Goal: Task Accomplishment & Management: Use online tool/utility

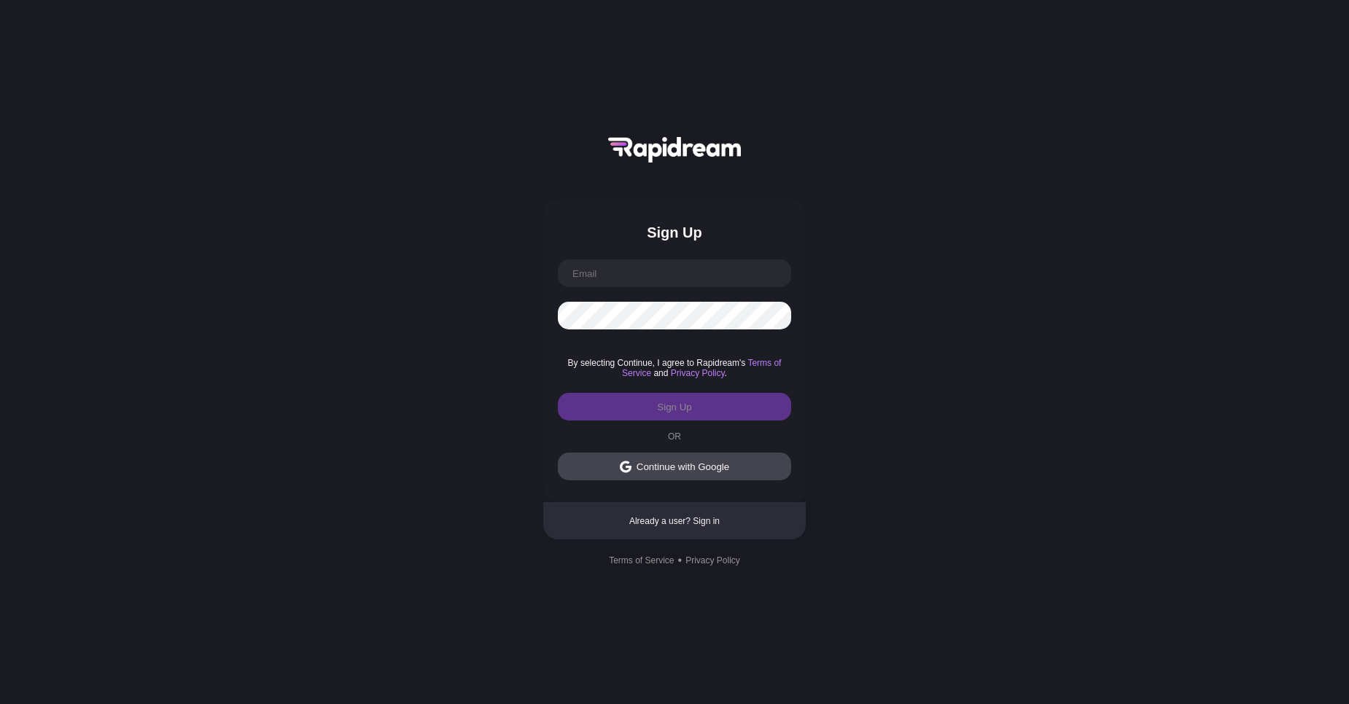
click at [683, 473] on button "Continue with Google" at bounding box center [674, 467] width 233 height 28
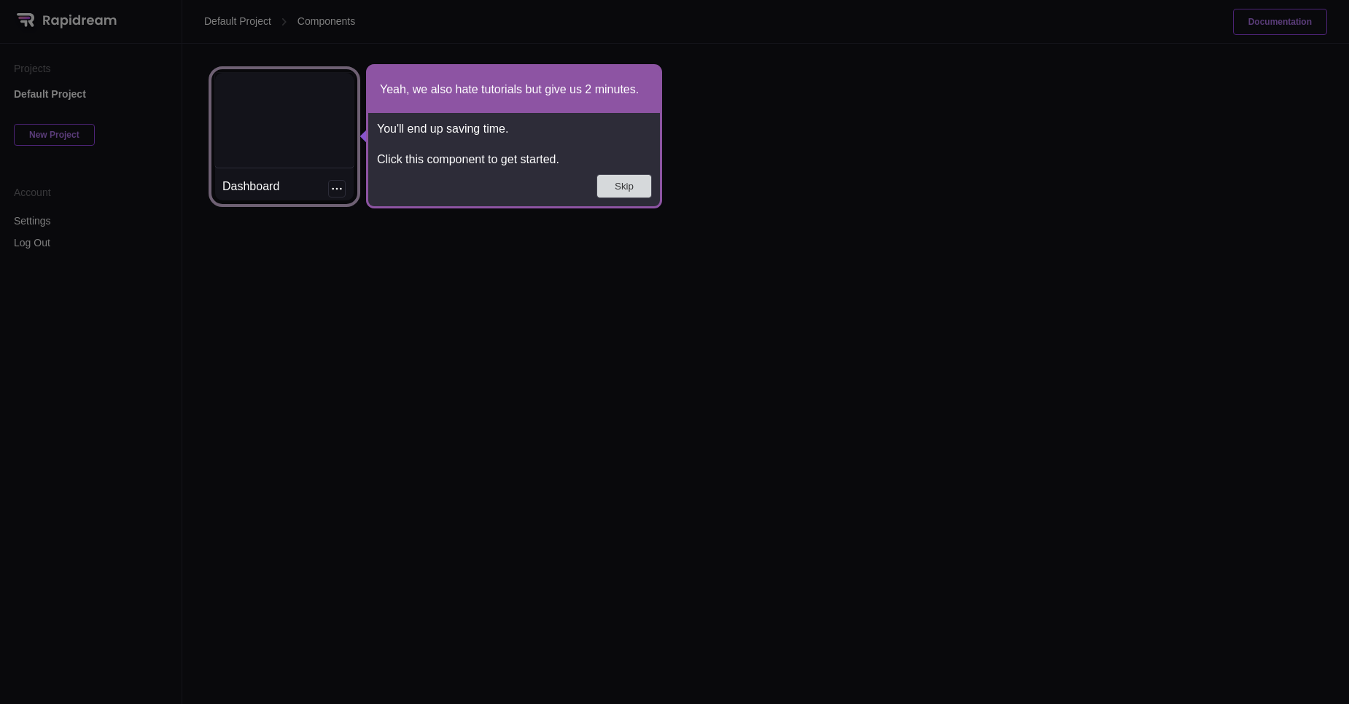
click at [636, 187] on button "Skip" at bounding box center [624, 186] width 54 height 23
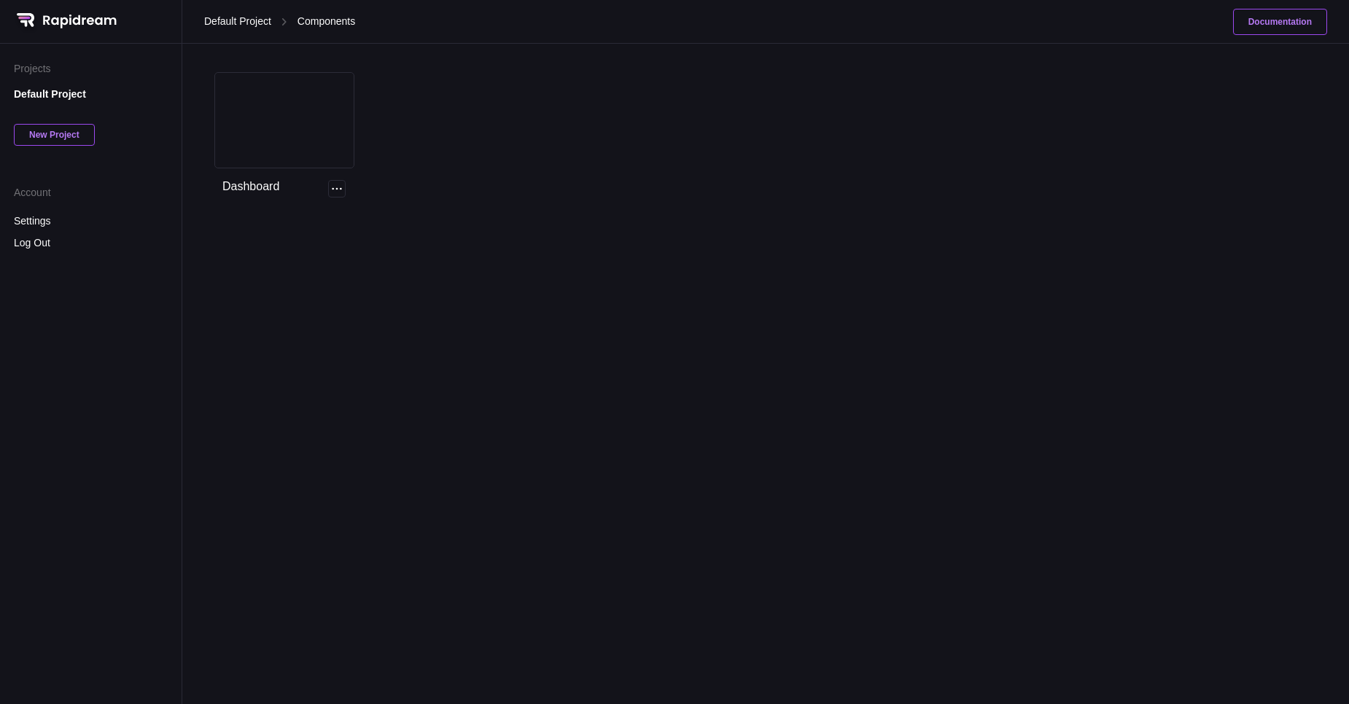
click at [52, 132] on div "New Project" at bounding box center [54, 135] width 81 height 22
click at [98, 135] on input at bounding box center [91, 137] width 154 height 17
type input "Ecommerce"
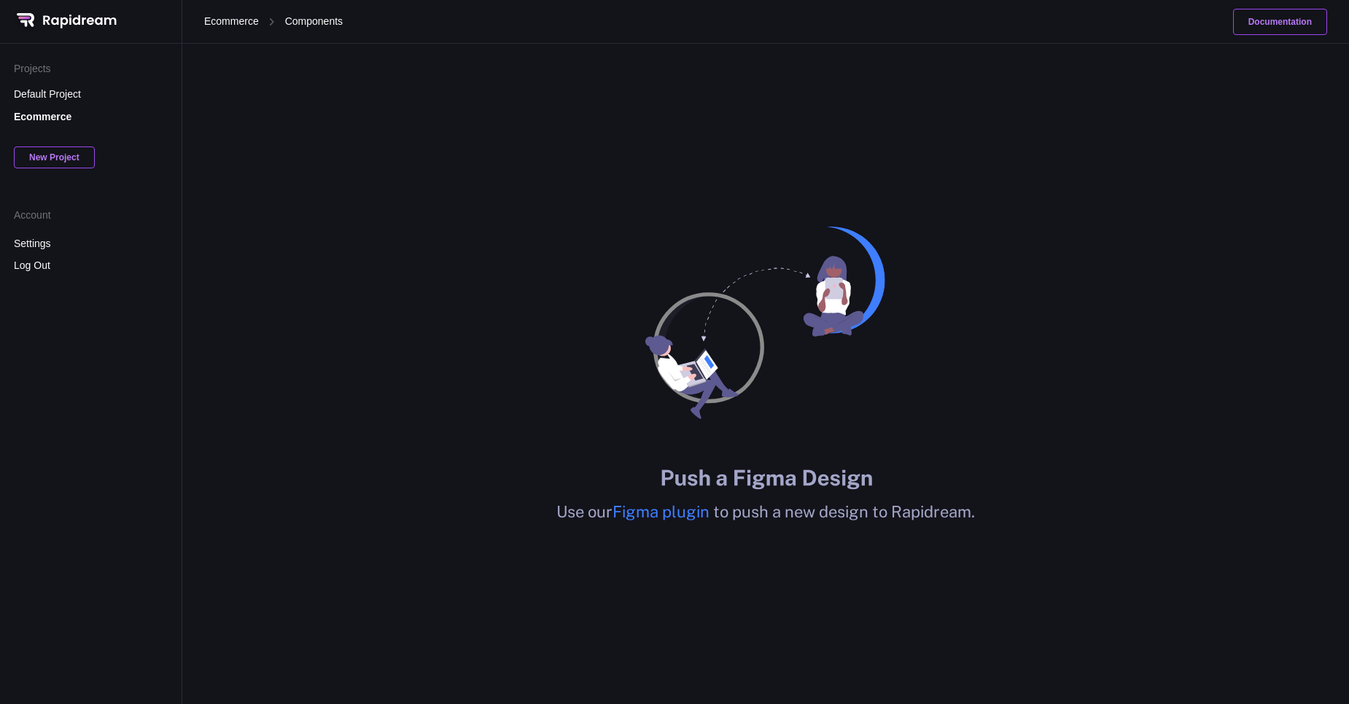
click at [432, 307] on div "Use our Figma plugin to push a new design to Rapidream." at bounding box center [765, 374] width 1167 height 661
click at [668, 521] on span "Figma plugin" at bounding box center [662, 511] width 101 height 19
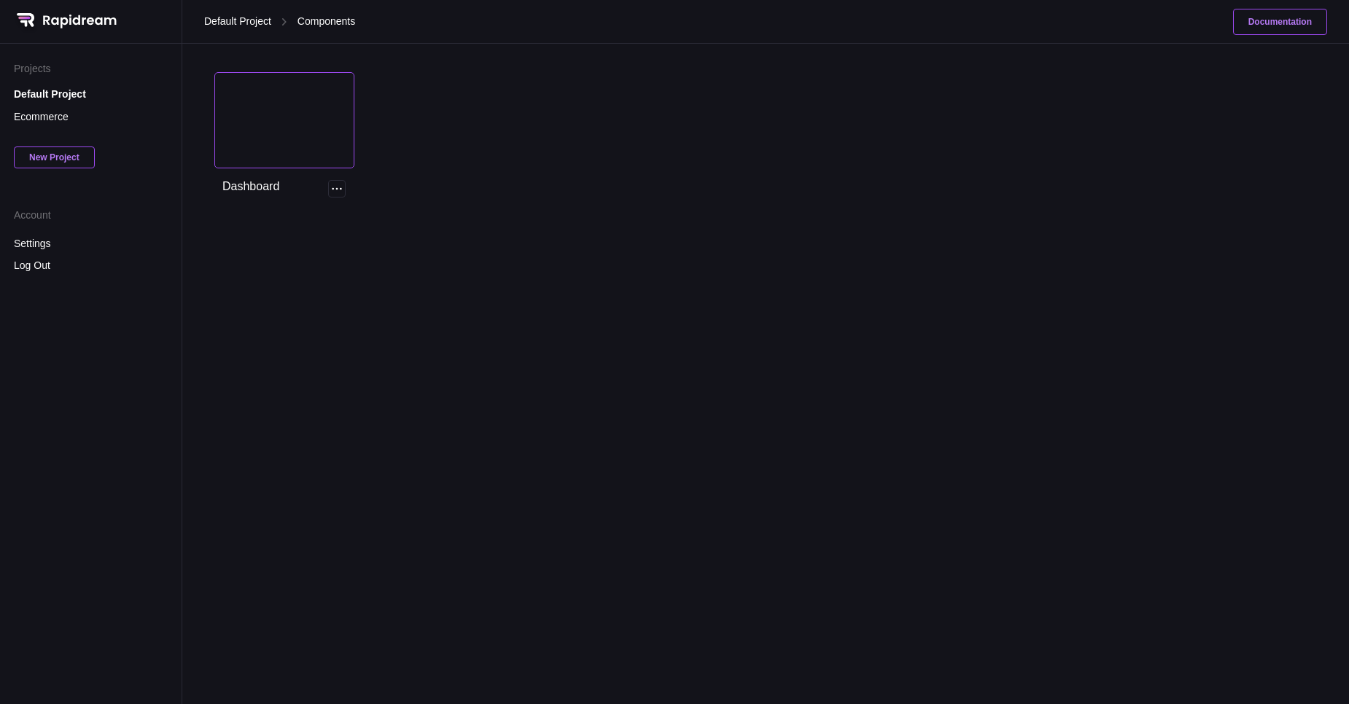
click at [280, 139] on div at bounding box center [284, 120] width 139 height 95
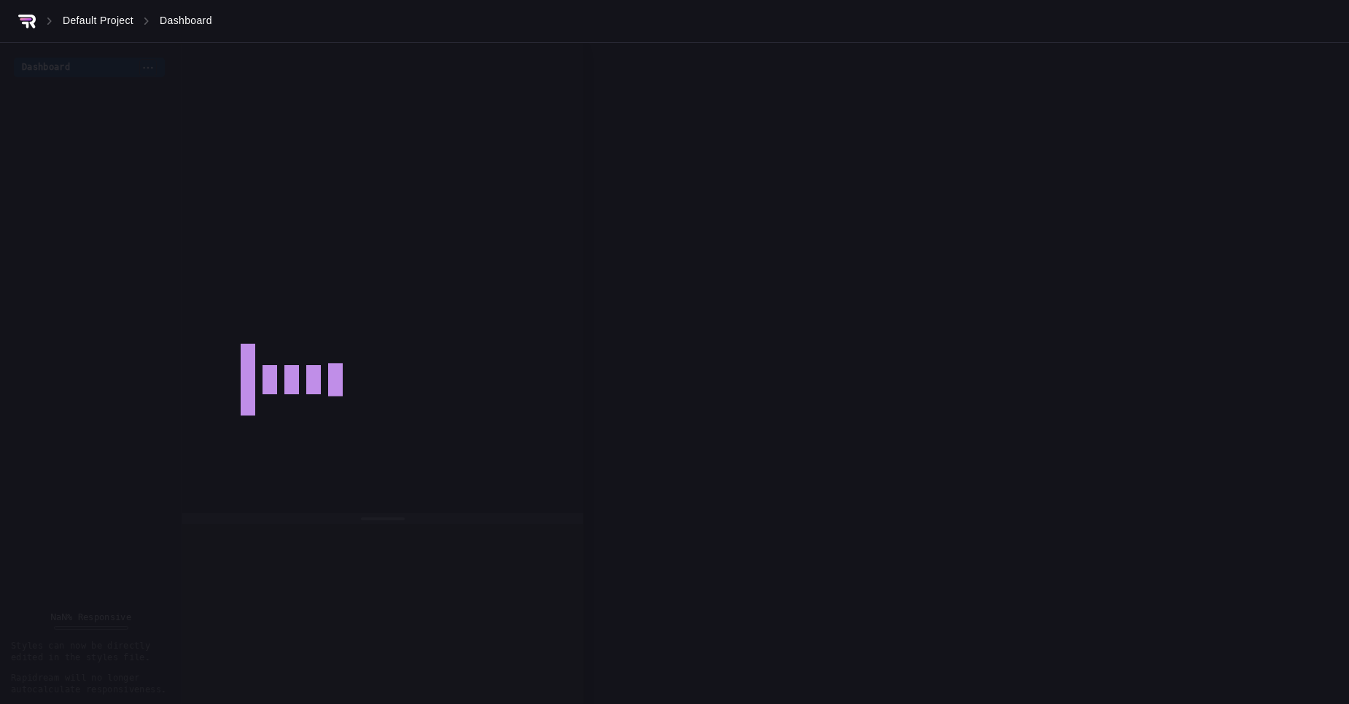
click at [344, 182] on div at bounding box center [291, 392] width 583 height 704
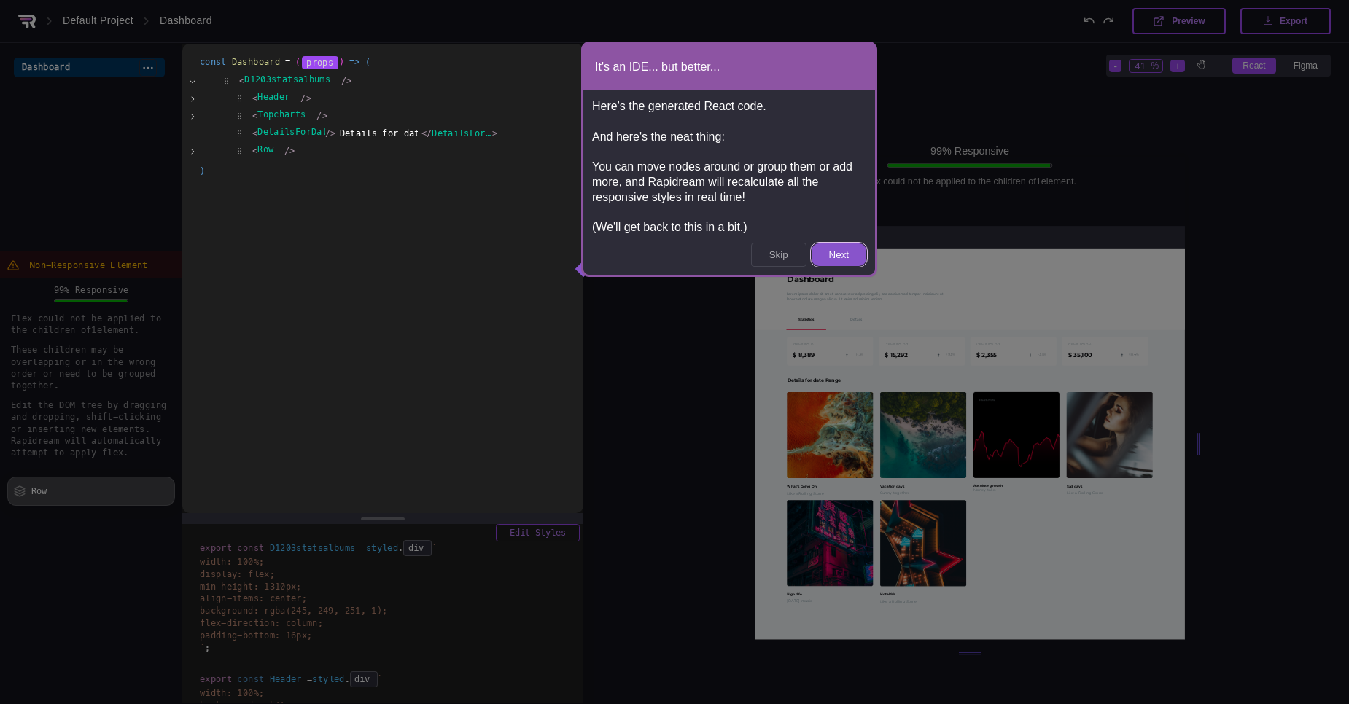
click at [840, 237] on div "Here's the generated React code. And here's the neat thing: You can move nodes …" at bounding box center [729, 167] width 292 height 154
click at [832, 265] on button "Next" at bounding box center [838, 255] width 55 height 23
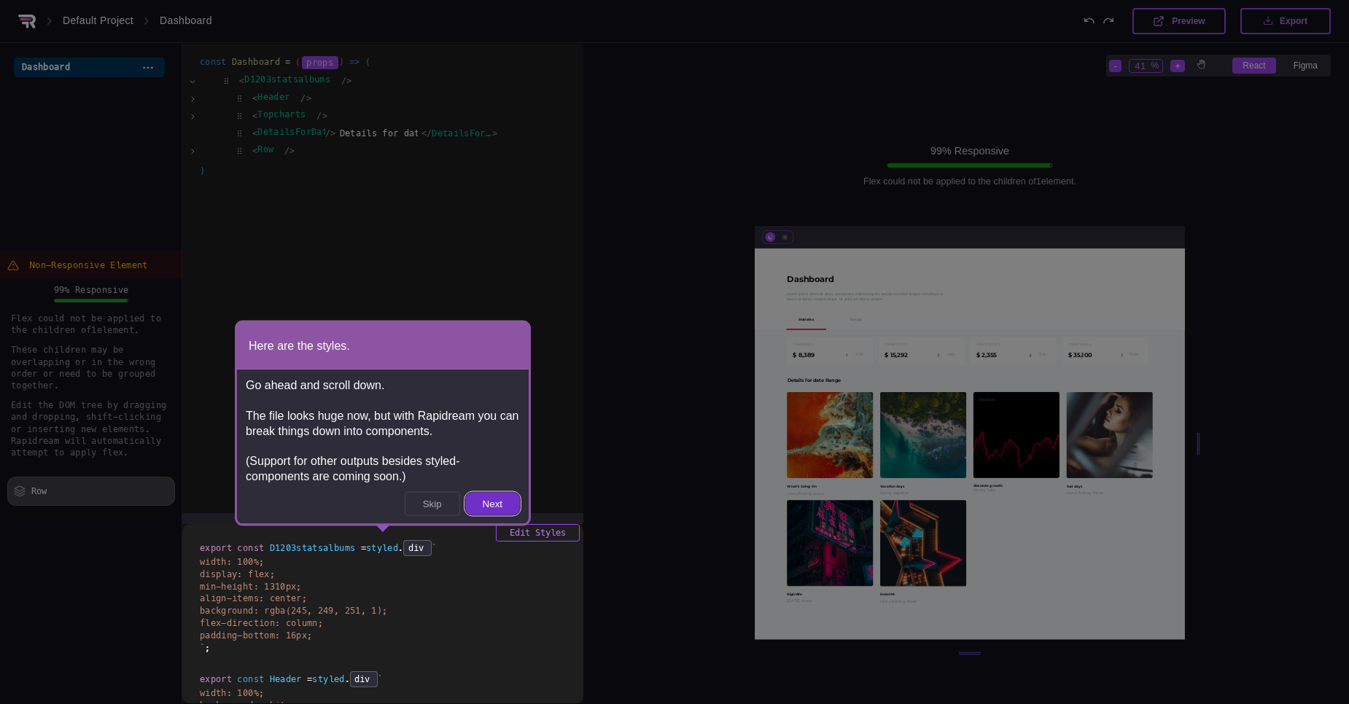
click at [484, 499] on button "Next" at bounding box center [492, 504] width 55 height 23
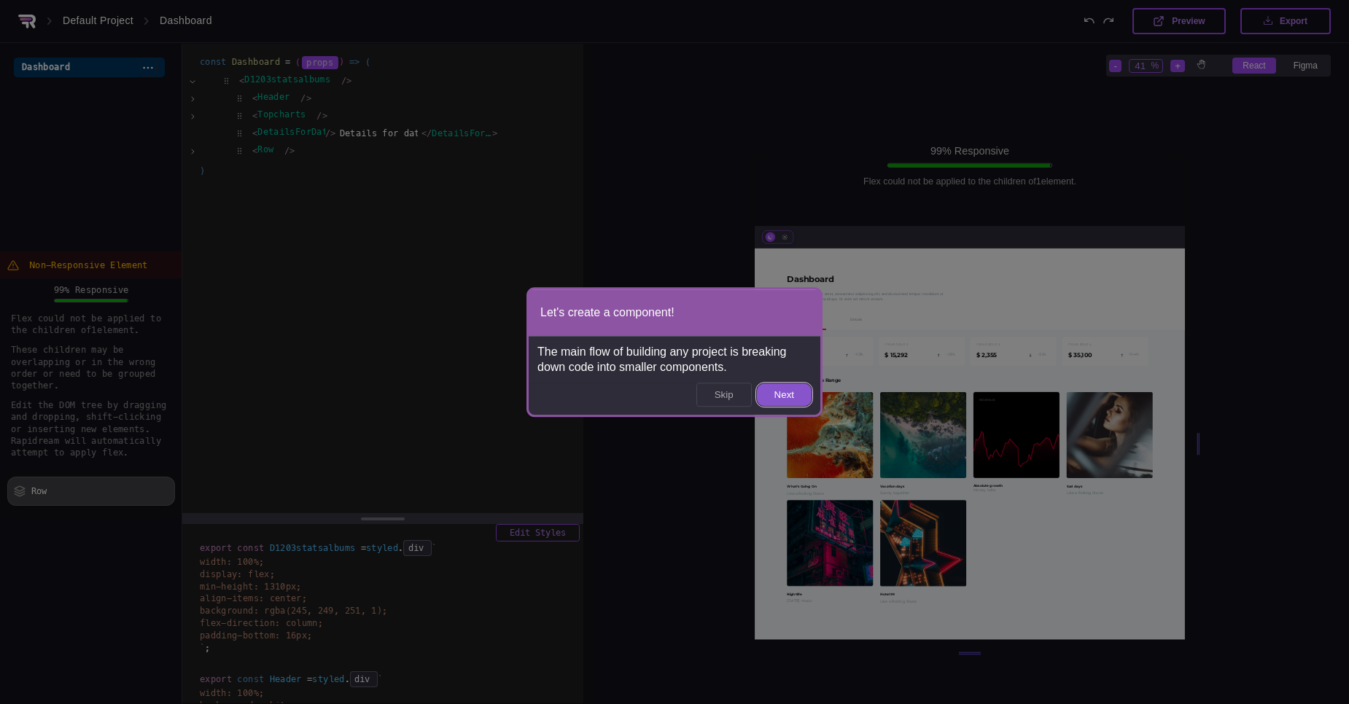
click at [782, 413] on footer "Skip Next" at bounding box center [675, 399] width 292 height 31
click at [790, 397] on button "Next" at bounding box center [784, 395] width 55 height 23
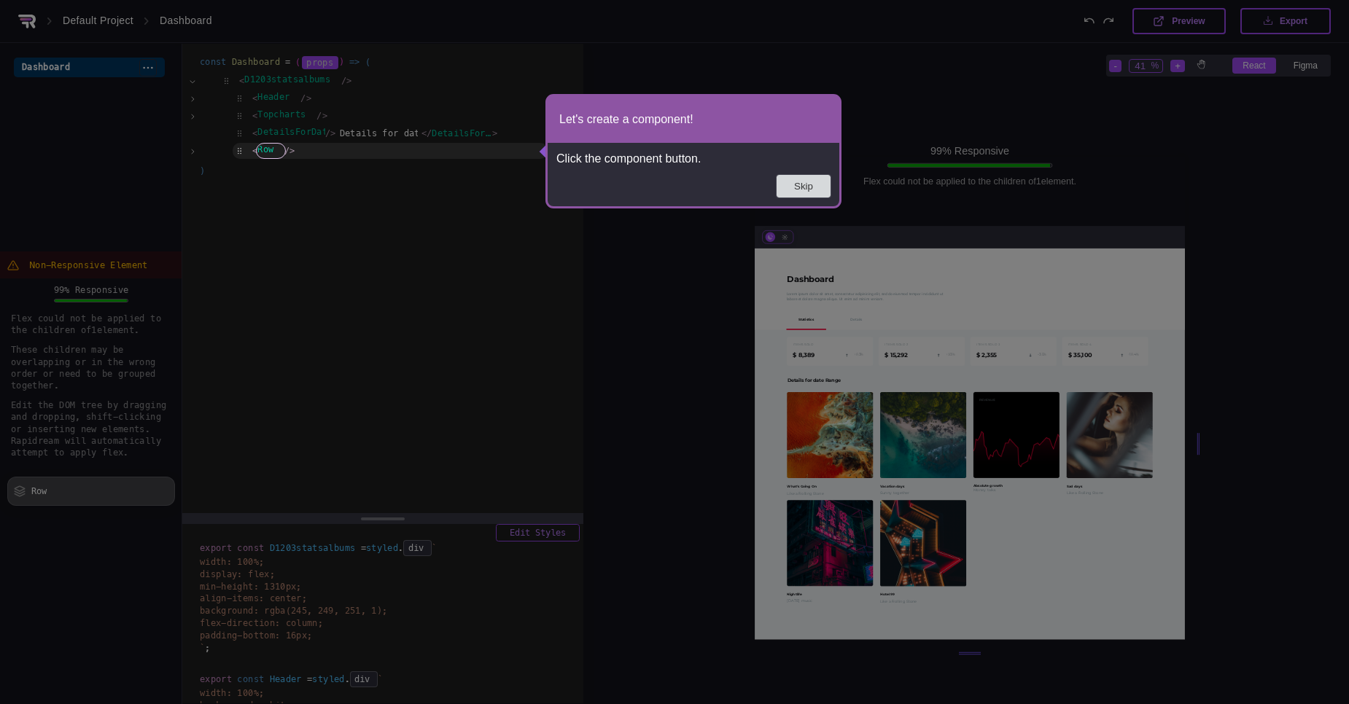
click at [809, 190] on button "Skip" at bounding box center [803, 186] width 54 height 23
click at [790, 180] on button "Skip" at bounding box center [803, 186] width 54 height 23
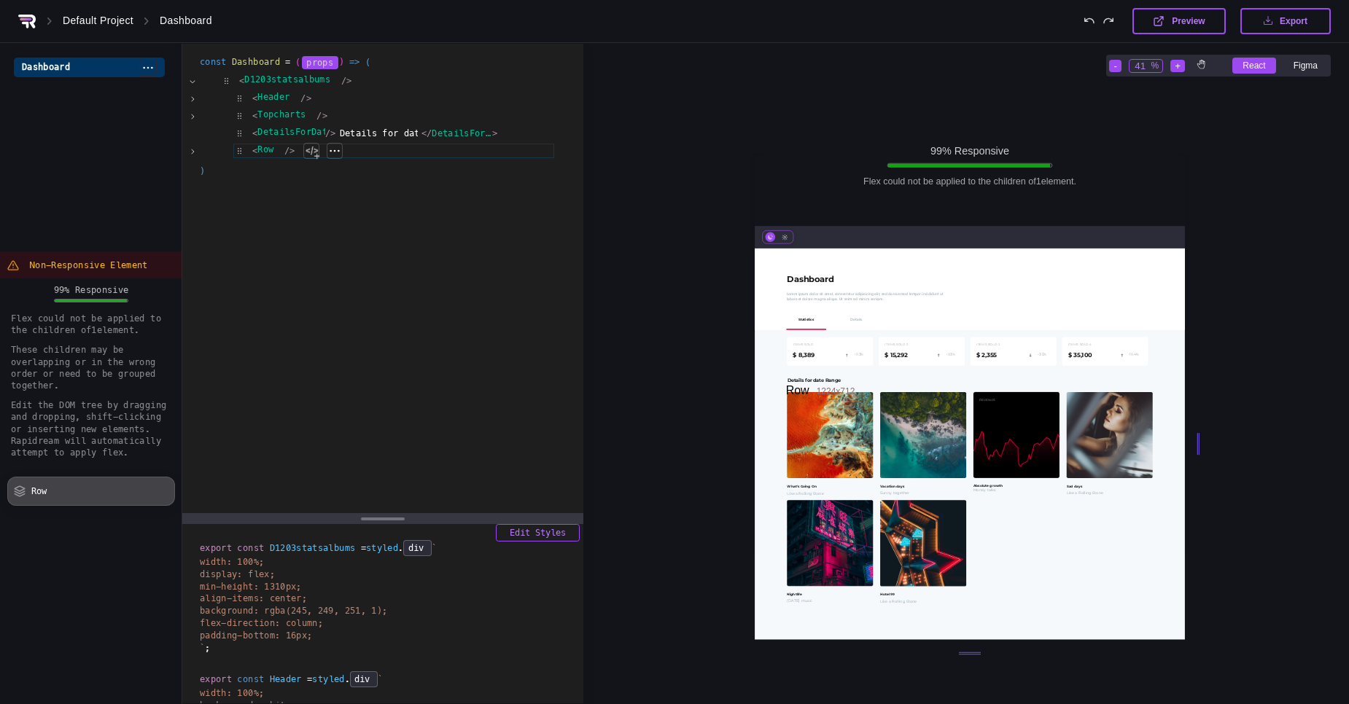
click at [812, 279] on div "Row 1224 x 712" at bounding box center [970, 445] width 430 height 392
click at [1086, 559] on div "Row 1224 x 712" at bounding box center [970, 445] width 430 height 392
click at [838, 541] on div "Row 1224 x 712" at bounding box center [970, 445] width 430 height 392
click at [147, 67] on icon at bounding box center [147, 67] width 9 height 2
click at [343, 158] on div "< Row /> Extract as New Component of Project Assign to Existing Component of Pr…" at bounding box center [394, 151] width 322 height 16
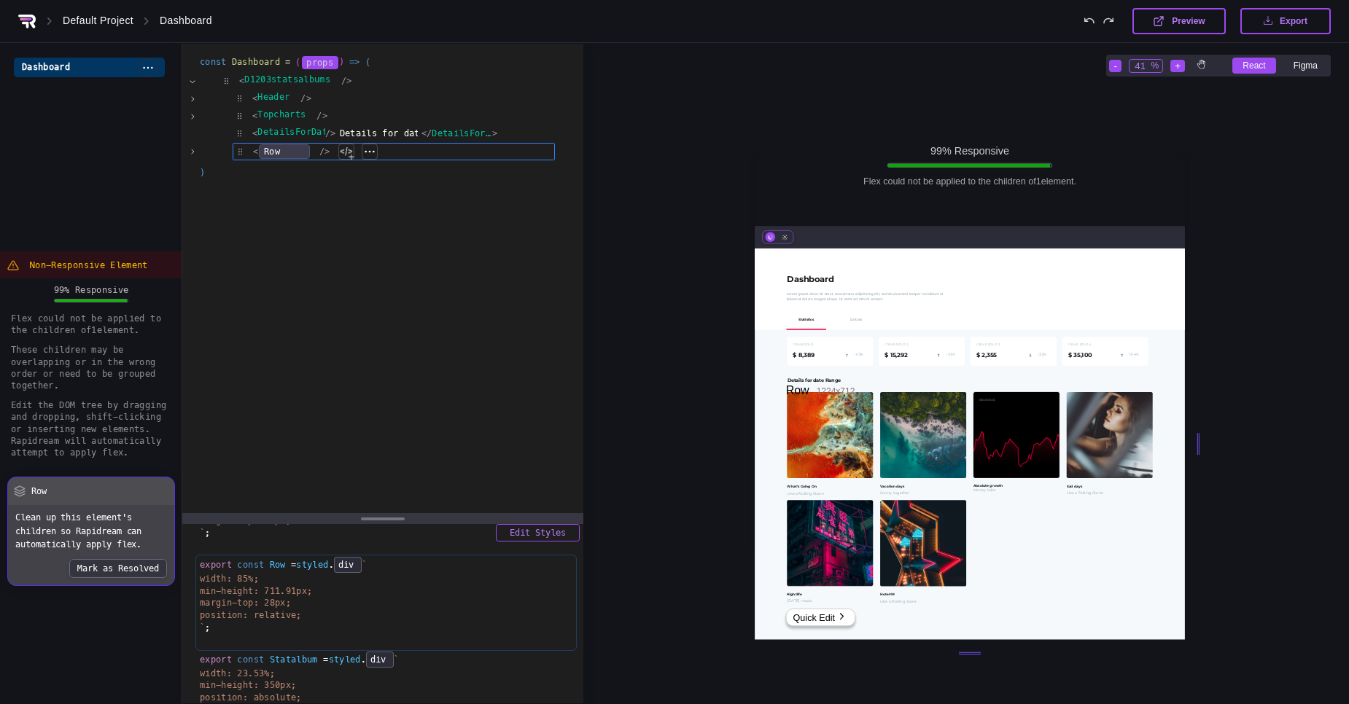
scroll to position [5785, 0]
click at [323, 227] on div "const Dashboard = ( ( { + activetxt = "Statistics" , + combinedShape3 = "[URL][…" at bounding box center [382, 279] width 401 height 470
click at [400, 45] on div "const Dashboard = ( ( { + activetxt = "Statistics" , + combinedShape3 = "[URL][…" at bounding box center [382, 279] width 401 height 470
click at [386, 106] on ul "< D1203statsalbums /> Extract as New Component of Project Assign to Existing Co…" at bounding box center [383, 117] width 344 height 89
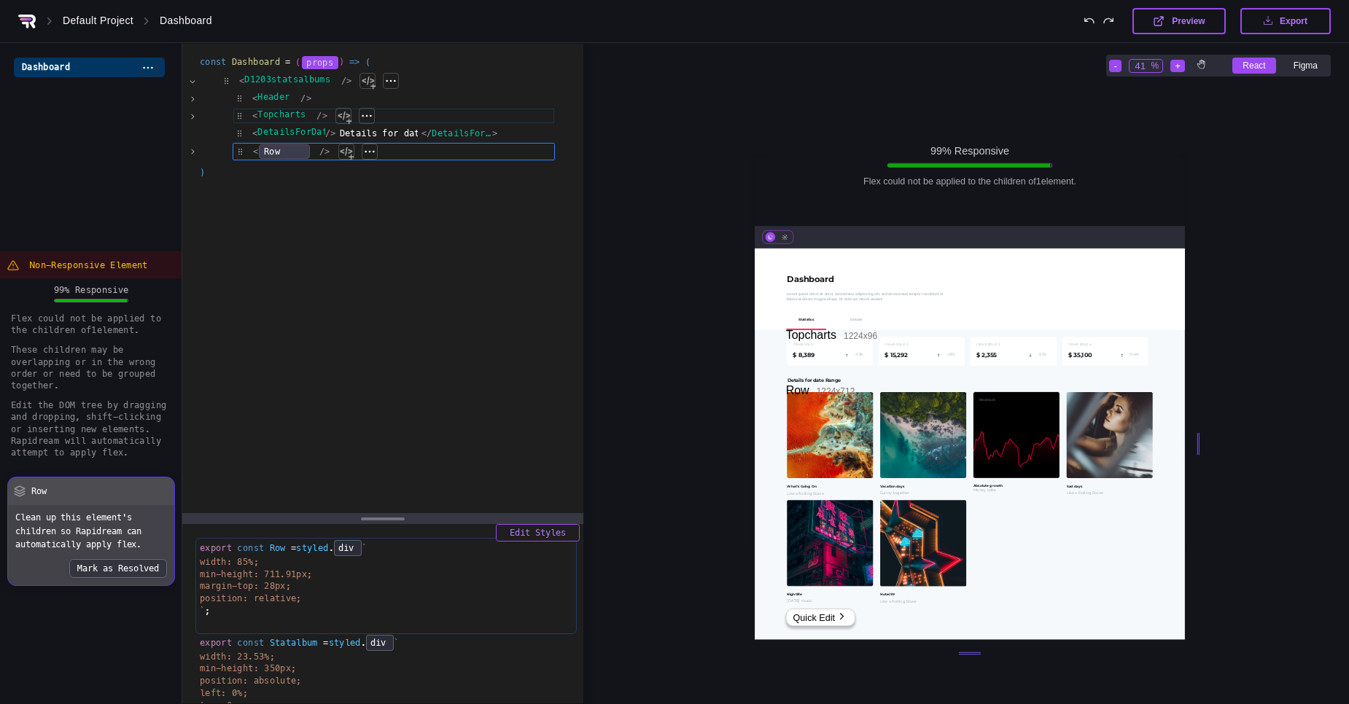
click at [219, 86] on div "< D1203statsalbums /> Extract as New Component of Project Assign to Existing Co…" at bounding box center [386, 81] width 335 height 16
click at [297, 75] on div "< D1203statsalbums /> Extract as New Component of Project Assign to Existing Co…" at bounding box center [386, 81] width 335 height 16
click at [270, 84] on div "< D1203statsalbums /> Extract as New Component of Project Assign to Existing Co…" at bounding box center [386, 81] width 335 height 16
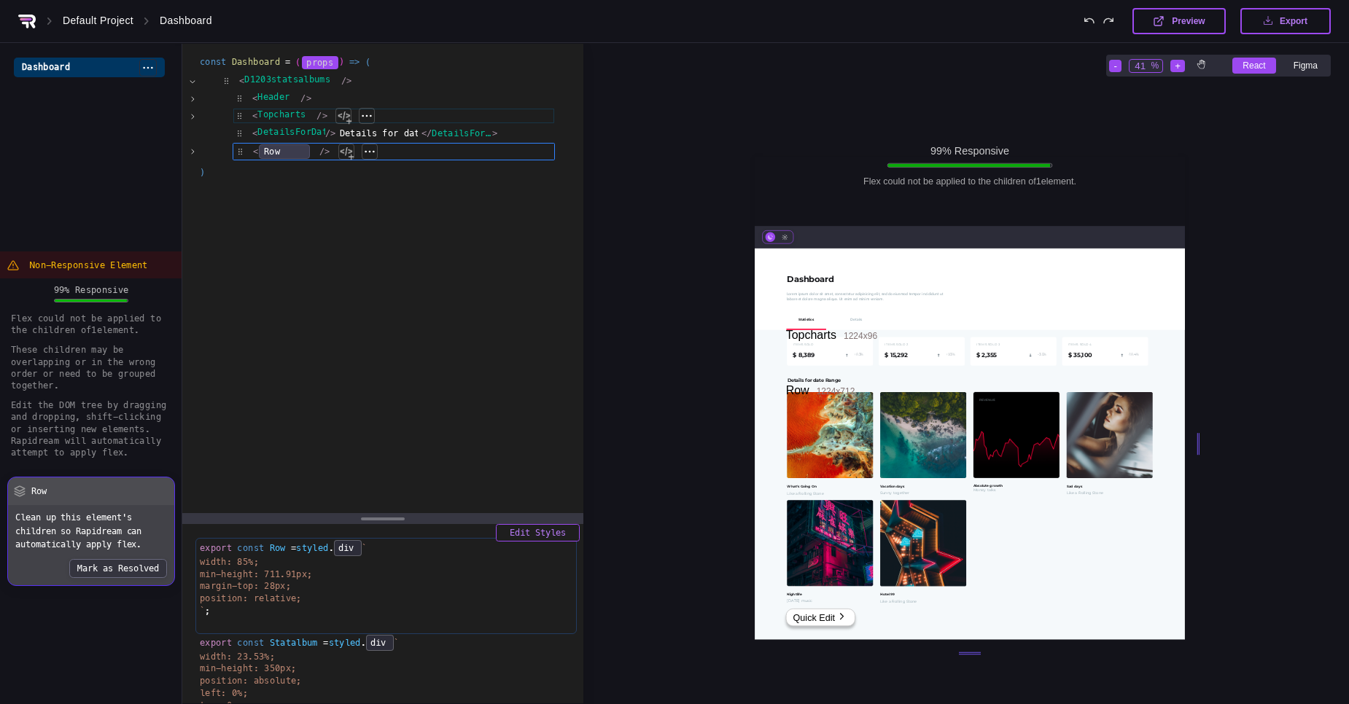
click at [191, 82] on icon at bounding box center [192, 81] width 7 height 7
click at [324, 260] on div "const Dashboard = ( ( { + activetxt = "Statistics" , + combinedShape3 = "[URL][…" at bounding box center [382, 279] width 401 height 470
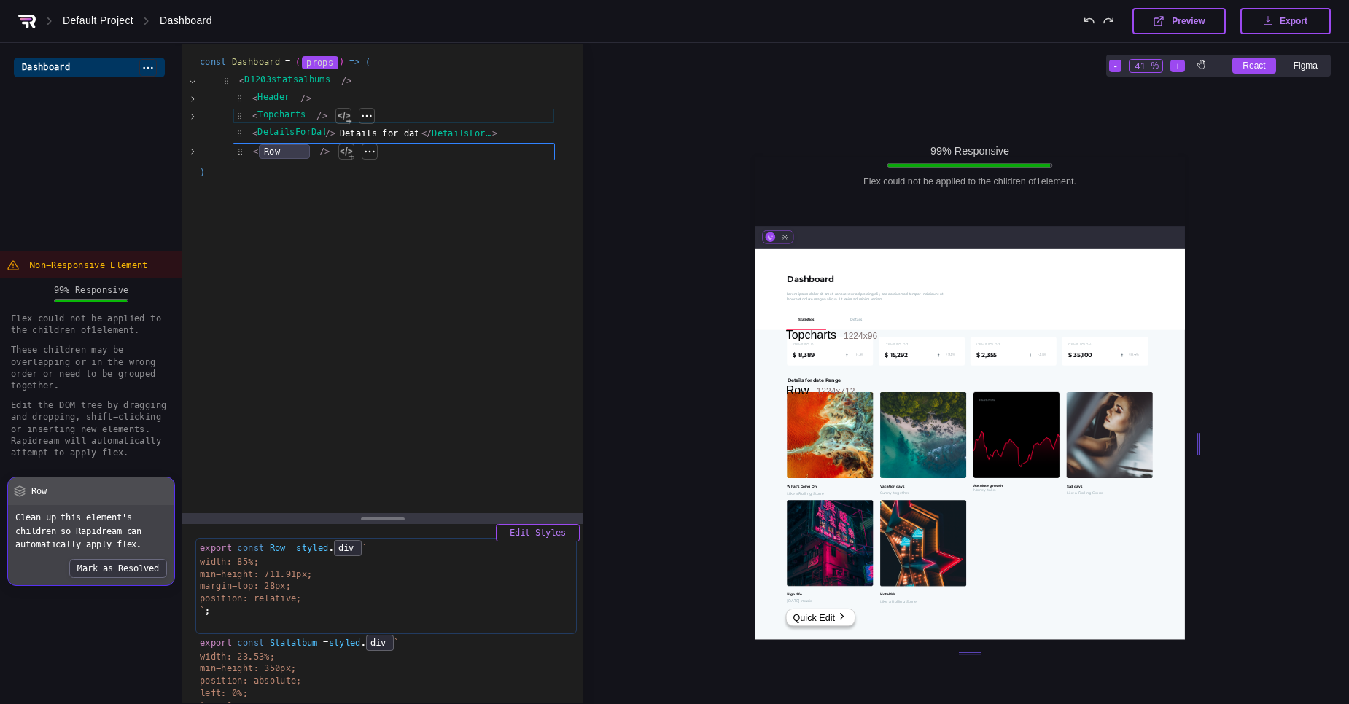
click at [324, 260] on div "const Dashboard = ( ( { + activetxt = "Statistics" , + combinedShape3 = "[URL][…" at bounding box center [382, 279] width 401 height 470
click at [323, 230] on div "const Dashboard = ( ( { + activetxt = "Statistics" , + combinedShape3 = "[URL][…" at bounding box center [382, 279] width 401 height 470
click at [433, 182] on div "const Dashboard = ( ( { + activetxt = "Statistics" , + combinedShape3 = "[URL][…" at bounding box center [382, 279] width 401 height 470
click at [464, 279] on div "const Dashboard = ( ( { + activetxt = "Statistics" , + combinedShape3 = "[URL][…" at bounding box center [382, 279] width 401 height 470
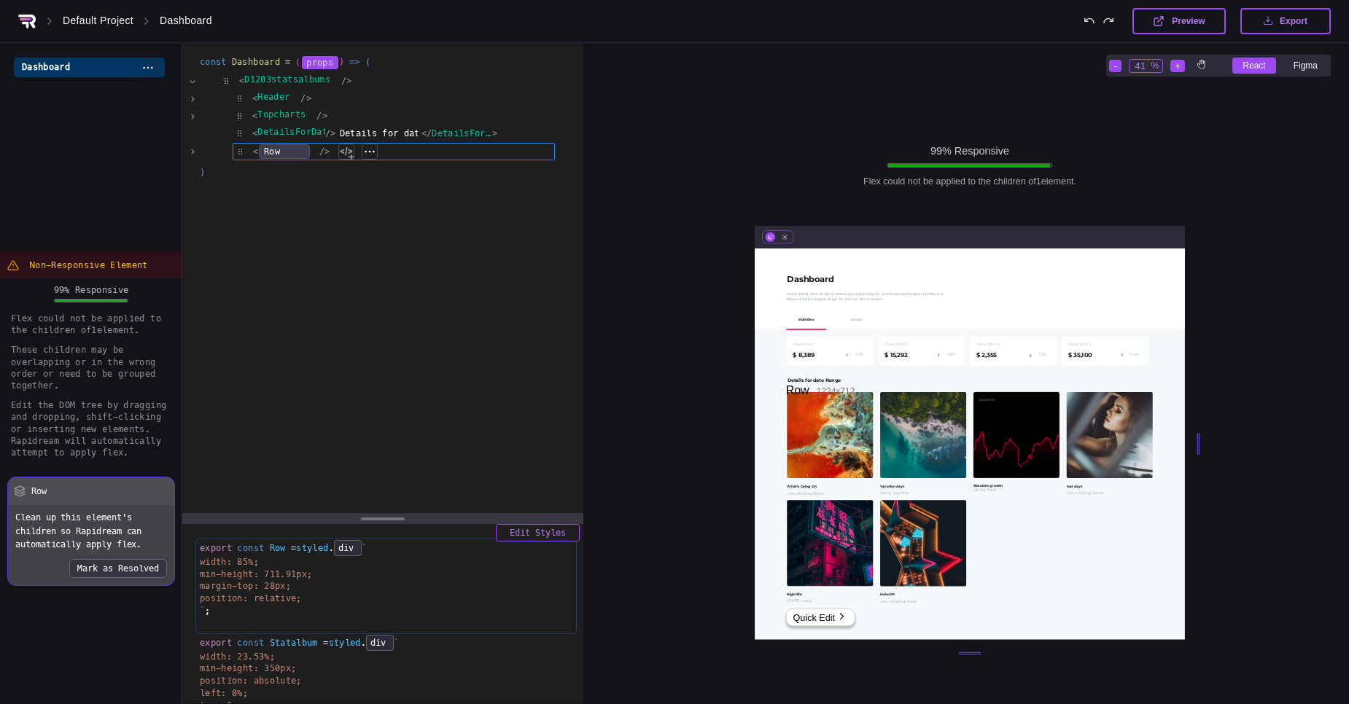
click at [338, 395] on div "const Dashboard = ( ( { + activetxt = "Statistics" , + combinedShape3 = "[URL][…" at bounding box center [382, 279] width 401 height 470
click at [308, 200] on div "const Dashboard = ( ( { + activetxt = "Statistics" , + combinedShape3 = "[URL][…" at bounding box center [382, 279] width 401 height 470
click at [330, 187] on div "const Dashboard = ( ( { + activetxt = "Statistics" , + combinedShape3 = "[URL][…" at bounding box center [382, 279] width 401 height 470
click at [284, 101] on div "< Header /> Extract as New Component of Project Assign to Existing Component of…" at bounding box center [394, 98] width 322 height 16
click at [282, 101] on div "< Header /> Extract as New Component of Project Assign to Existing Component of…" at bounding box center [394, 98] width 322 height 16
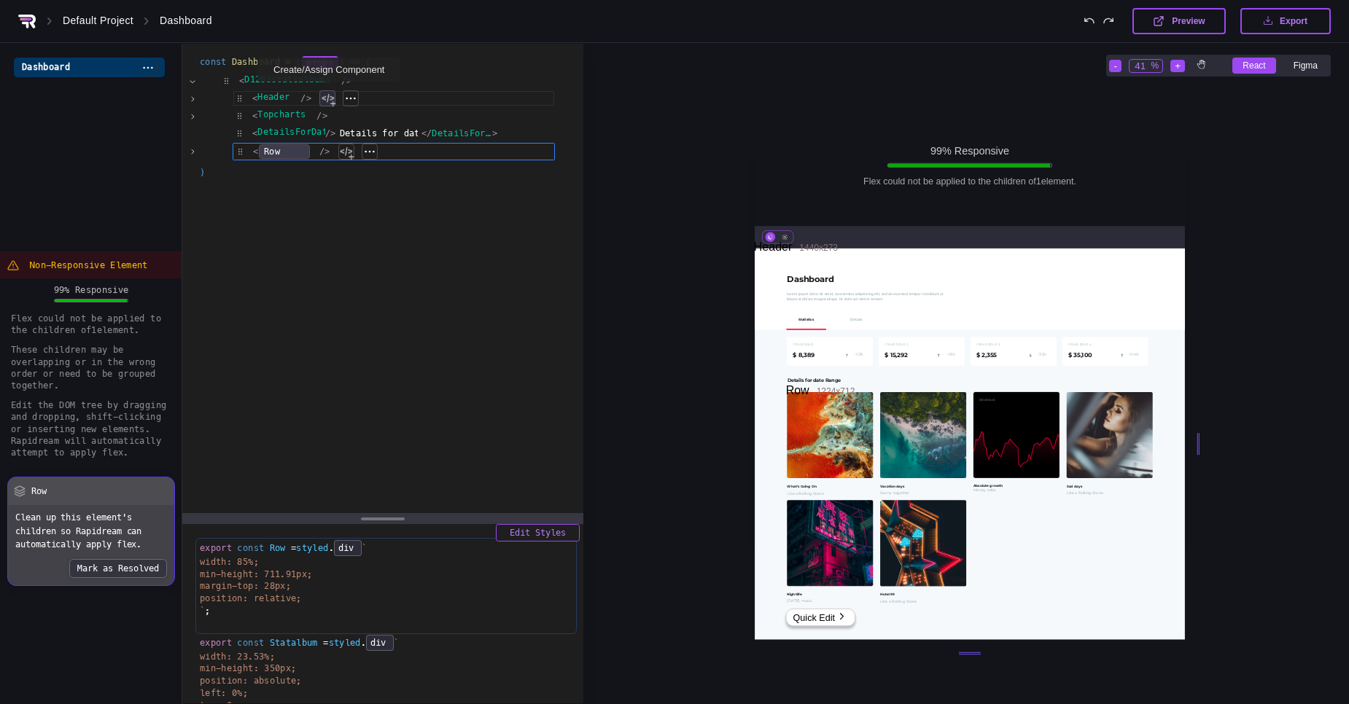
click at [327, 101] on div at bounding box center [327, 98] width 16 height 16
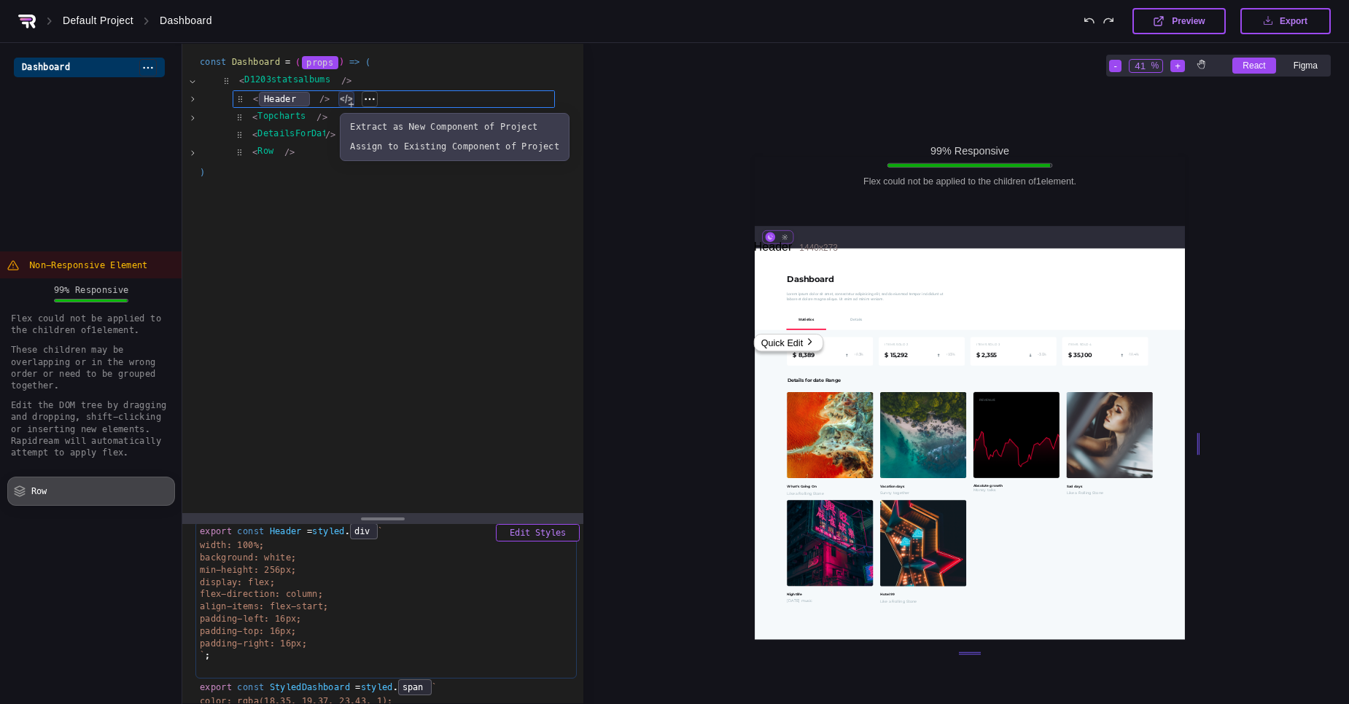
scroll to position [131, 0]
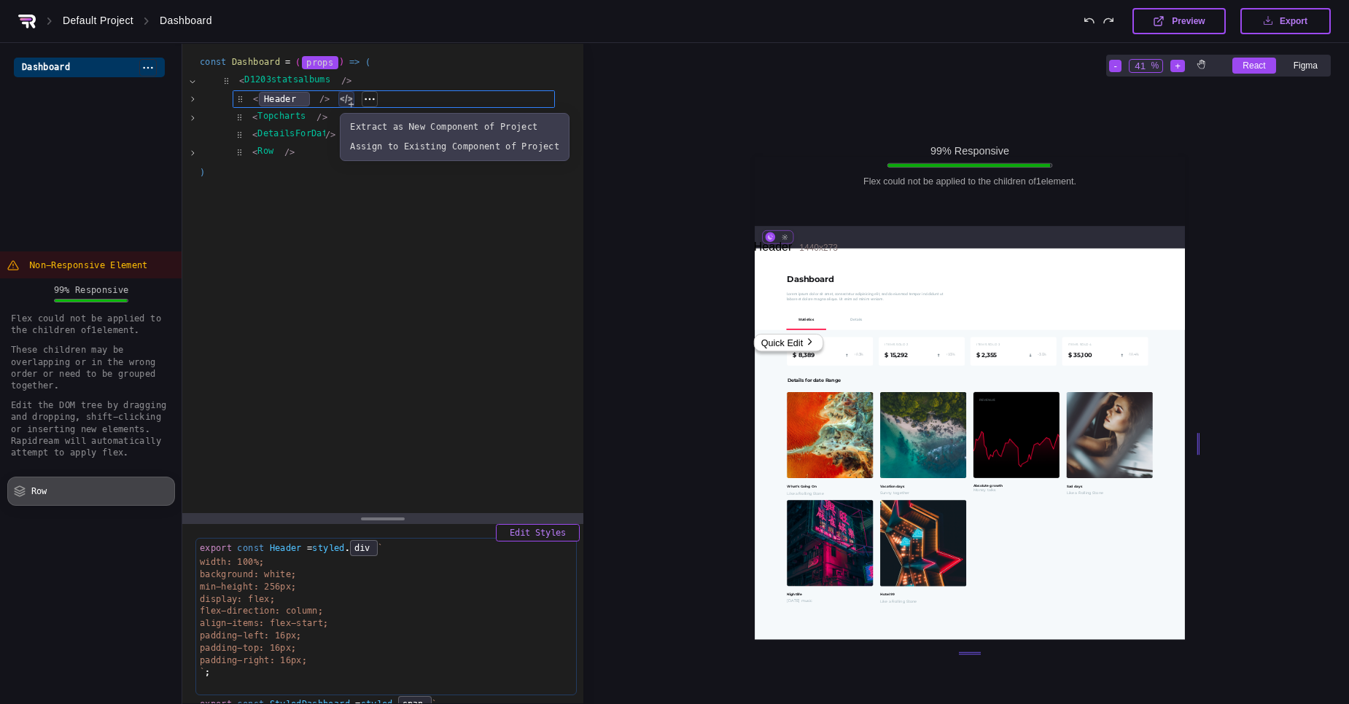
click at [292, 587] on span "min-height: 256px;" at bounding box center [248, 587] width 96 height 10
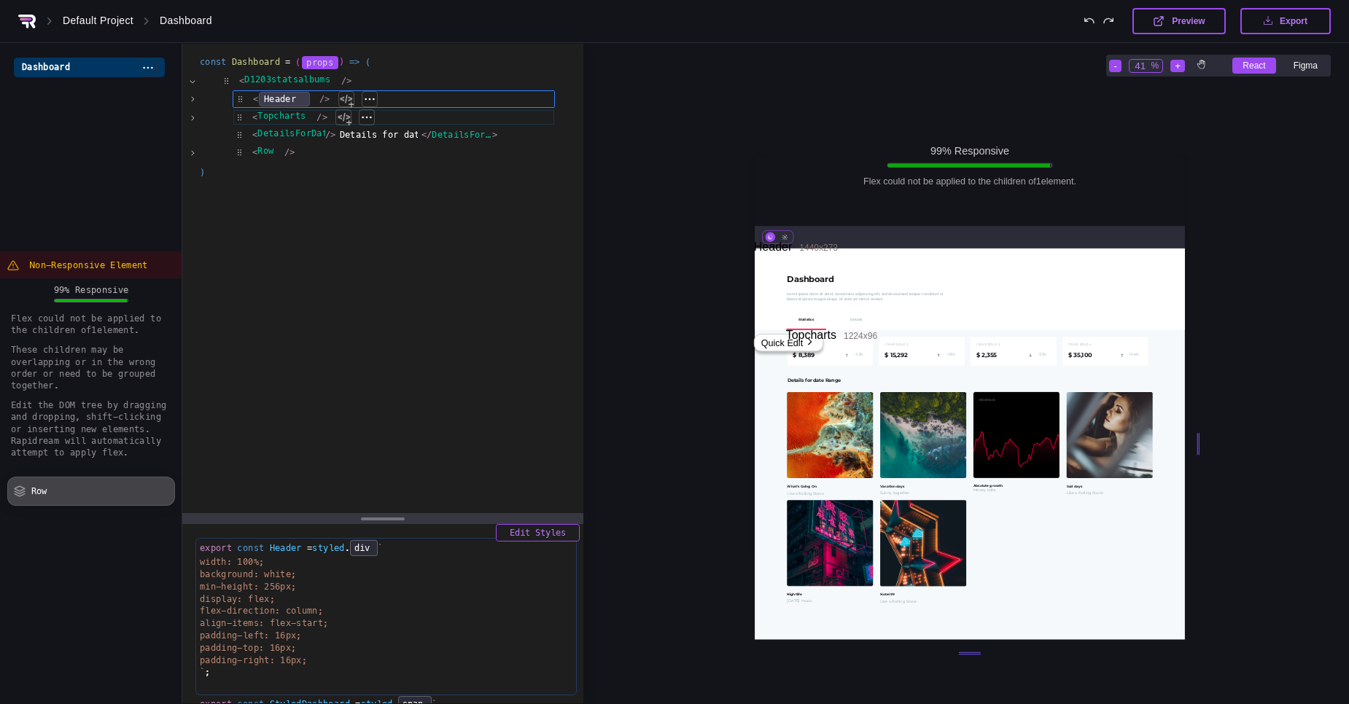
click at [281, 123] on div "< Topcharts /> Extract as New Component of Project Assign to Existing Component…" at bounding box center [394, 117] width 322 height 16
click at [349, 115] on div at bounding box center [343, 117] width 16 height 16
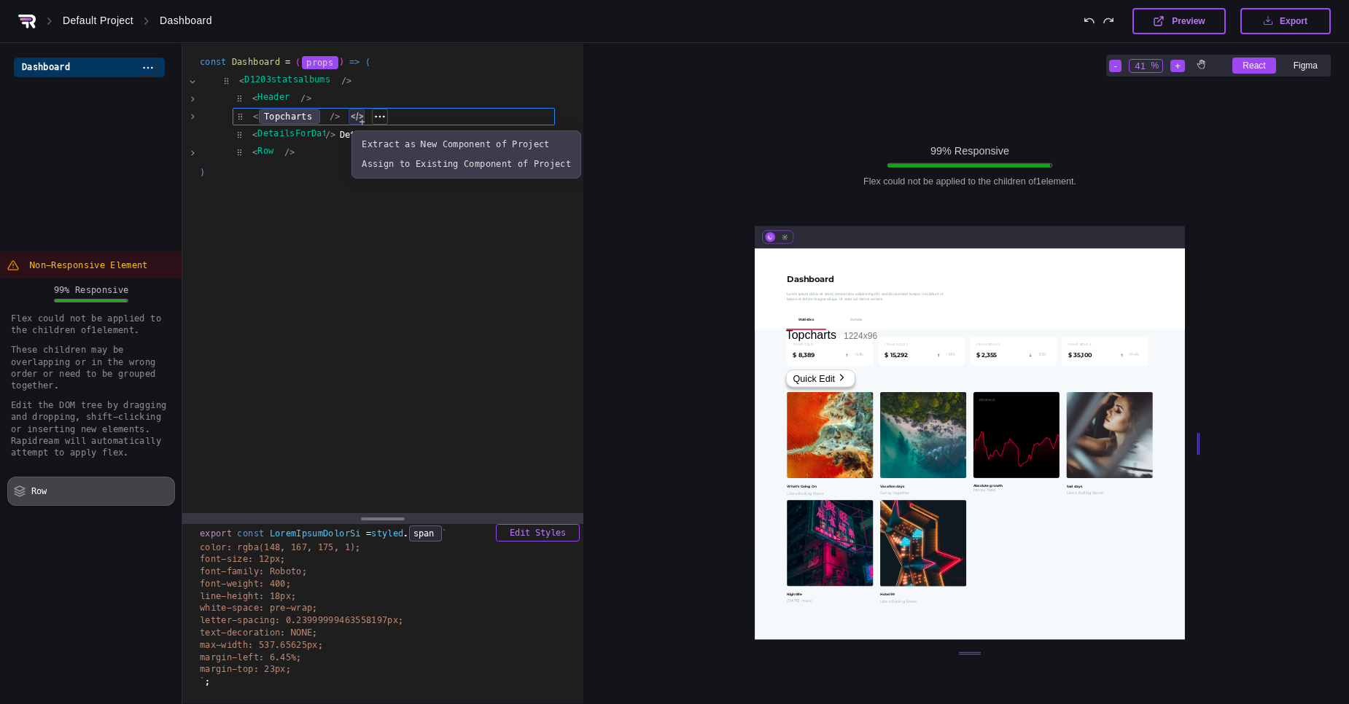
scroll to position [0, 0]
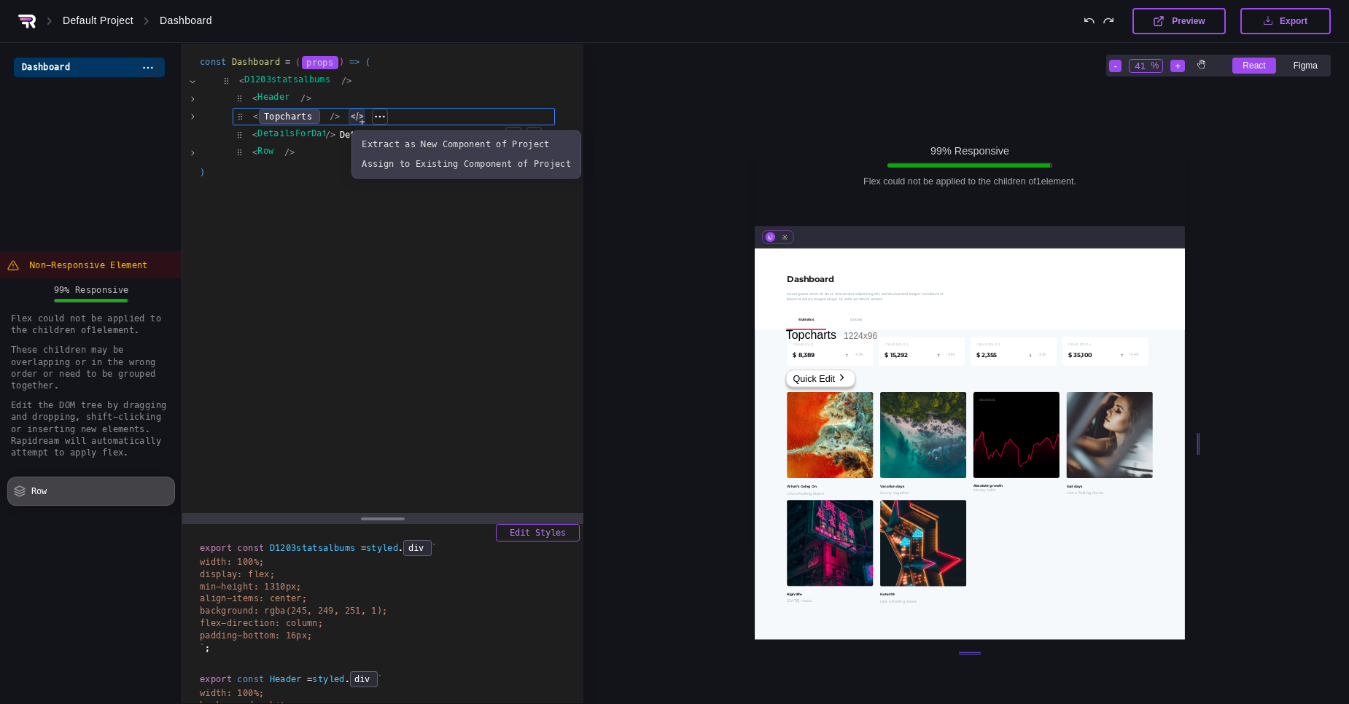
click at [319, 127] on div "< DetailsForDateRan /> Details for date Range </ DetailsForDateRan > Extract as…" at bounding box center [394, 135] width 322 height 16
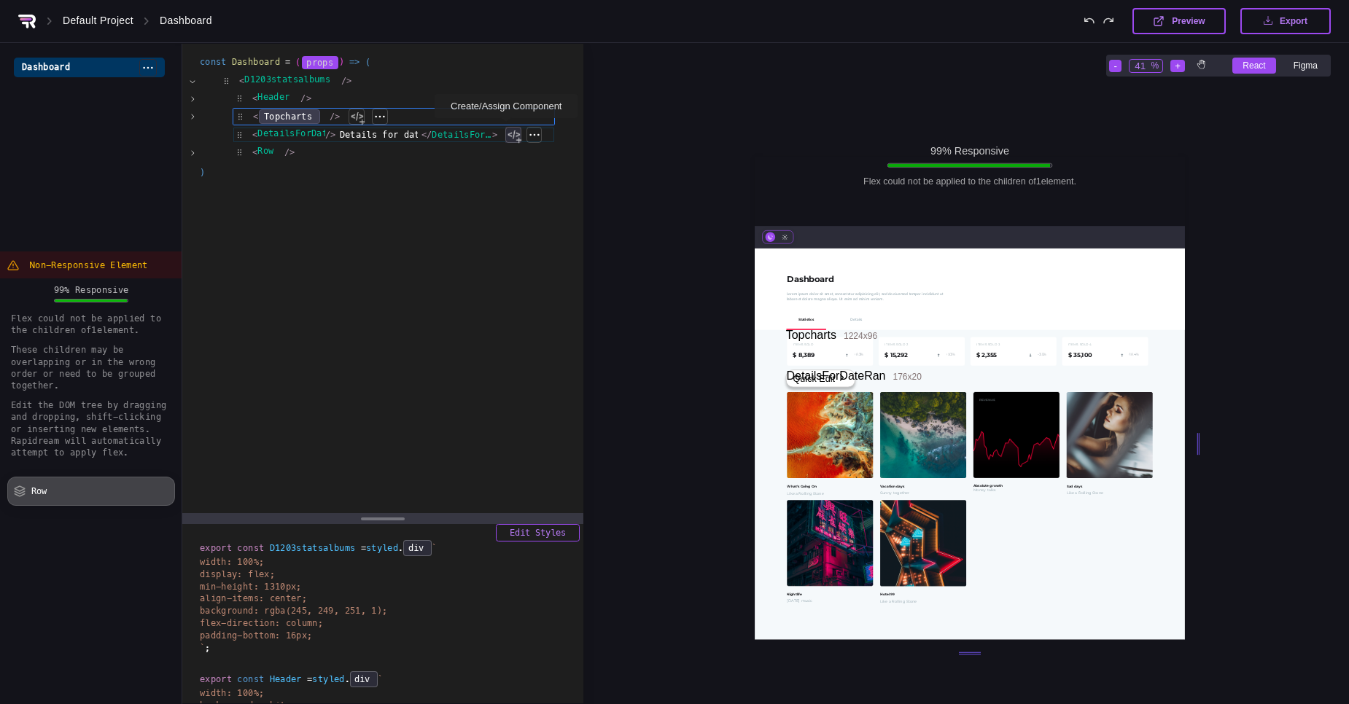
click at [505, 137] on div at bounding box center [513, 135] width 16 height 16
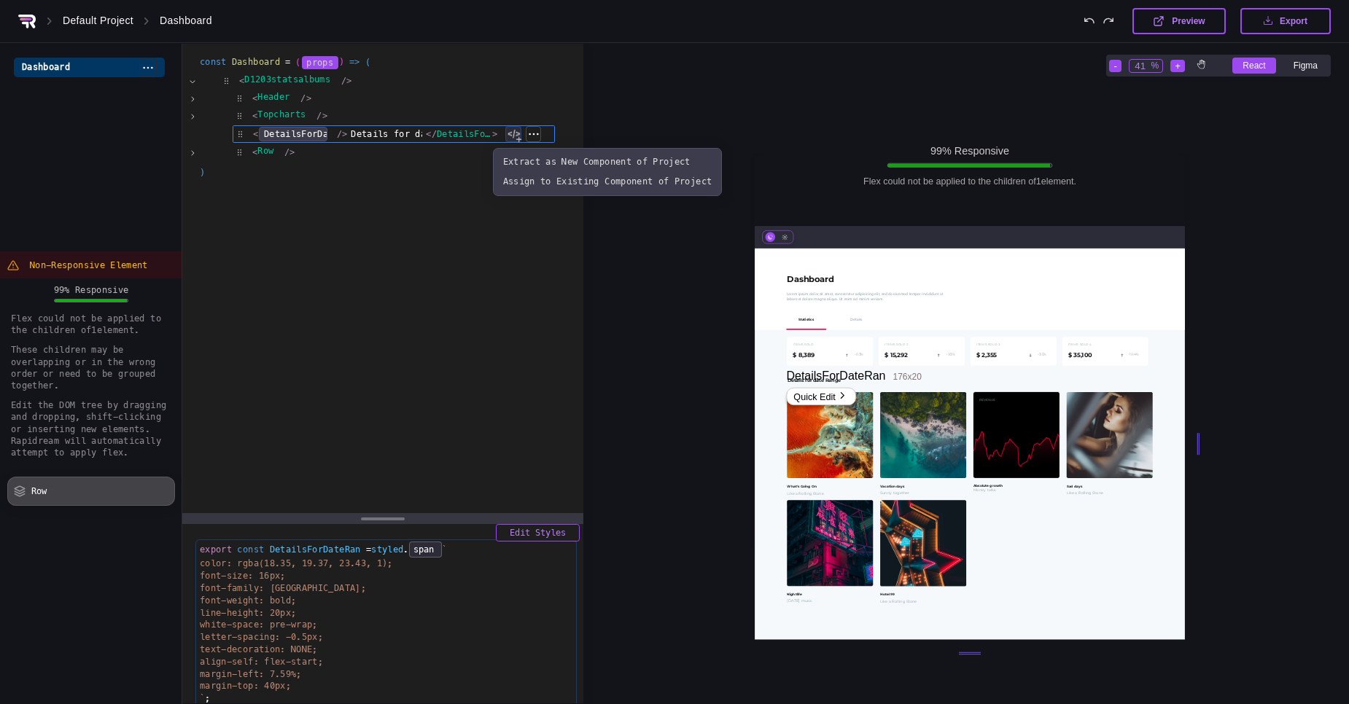
scroll to position [5604, 0]
click at [821, 401] on div "DetailsForDateRan 176 x 20 Quick Edit" at bounding box center [970, 445] width 430 height 392
click at [809, 389] on div "Quick Edit" at bounding box center [820, 396] width 69 height 17
click at [838, 391] on icon at bounding box center [842, 395] width 13 height 9
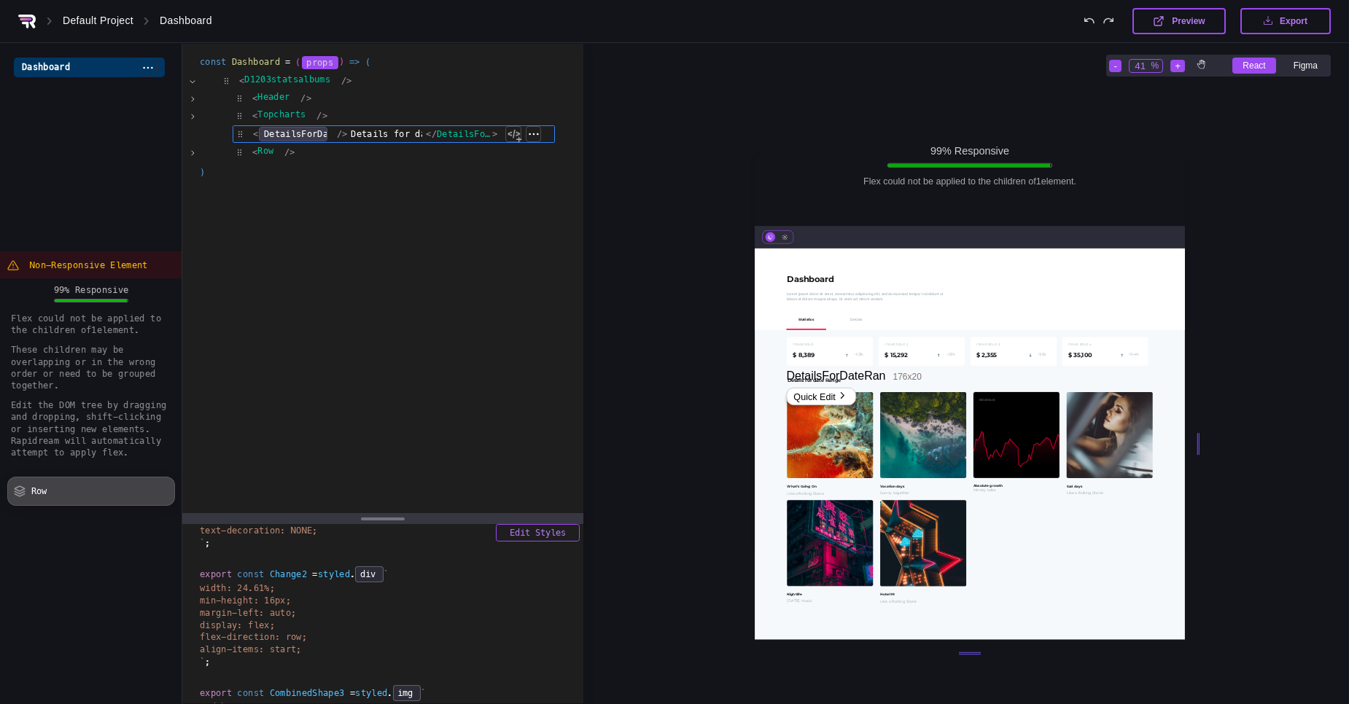
scroll to position [3016, 0]
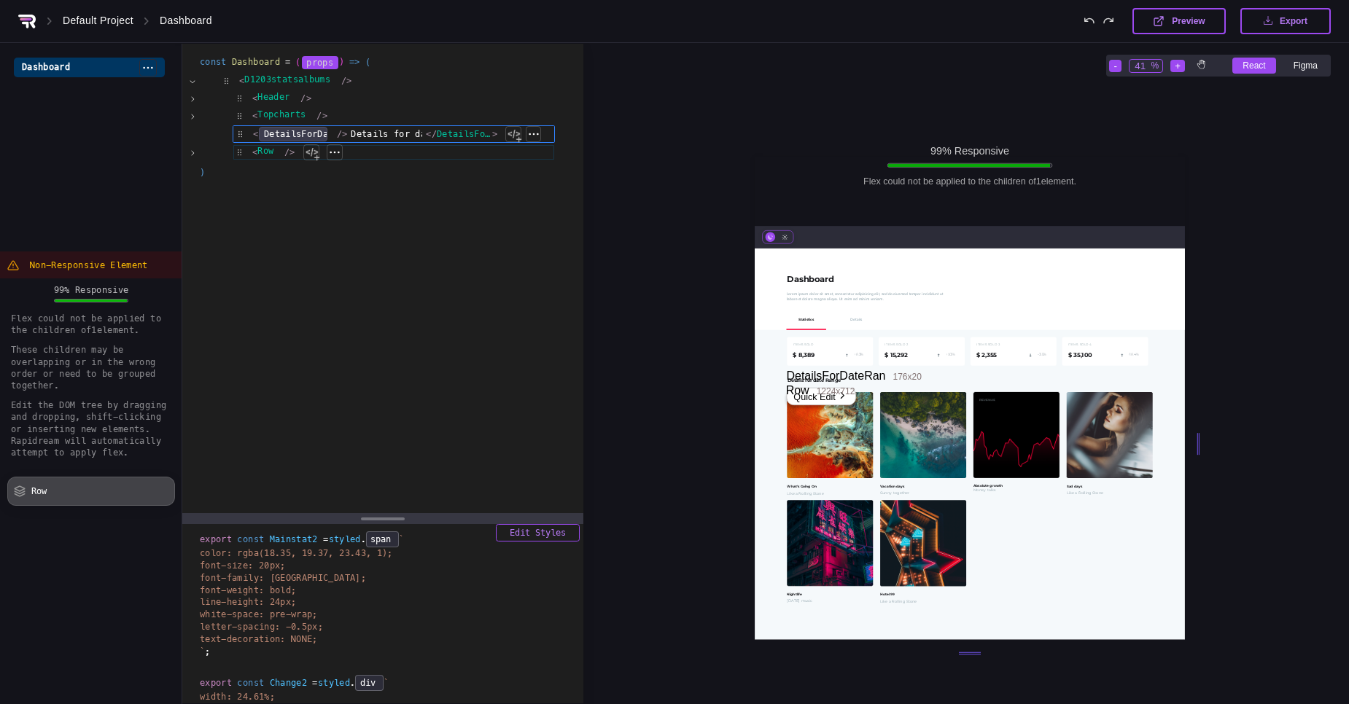
click at [254, 156] on div "< Row /> Extract as New Component of Project Assign to Existing Component of Pr…" at bounding box center [394, 152] width 322 height 16
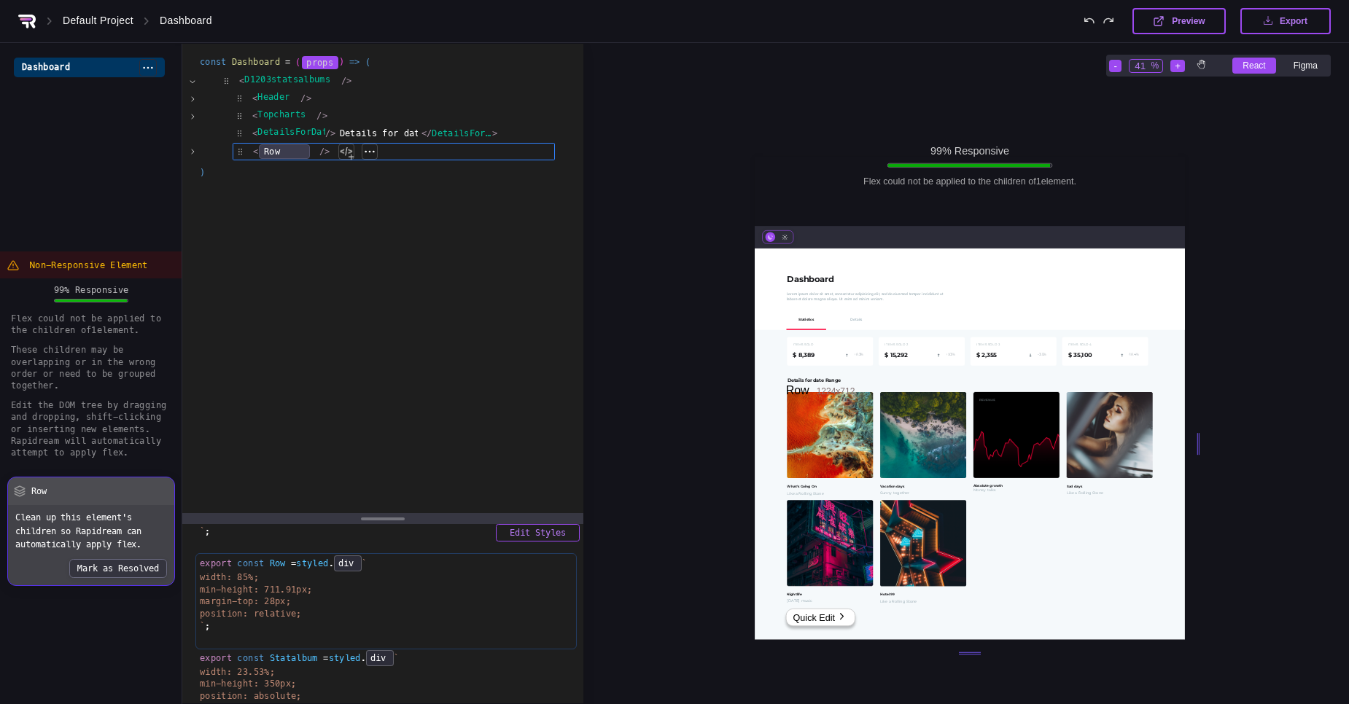
click at [238, 68] on div "< D1203statsalbums /> Extract as New Component of Project Assign to Existing Co…" at bounding box center [383, 117] width 366 height 99
click at [91, 63] on div "Dashboard Rename Delete" at bounding box center [89, 68] width 151 height 20
click at [1102, 451] on div "Row 1224 x 712 Quick Edit" at bounding box center [970, 445] width 430 height 392
